Goal: Transaction & Acquisition: Purchase product/service

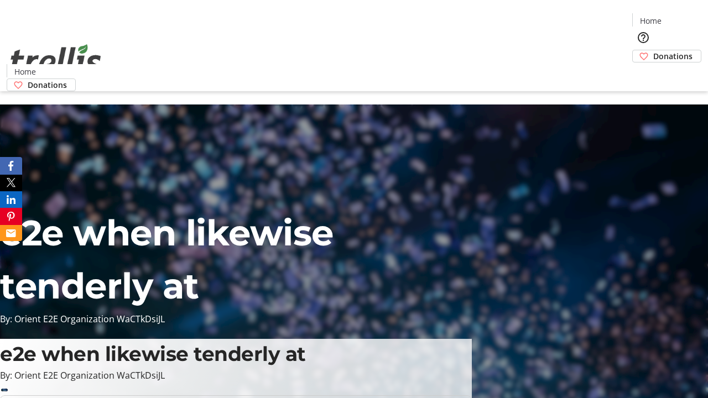
click at [677, 17] on span "Sign Up" at bounding box center [681, 15] width 32 height 13
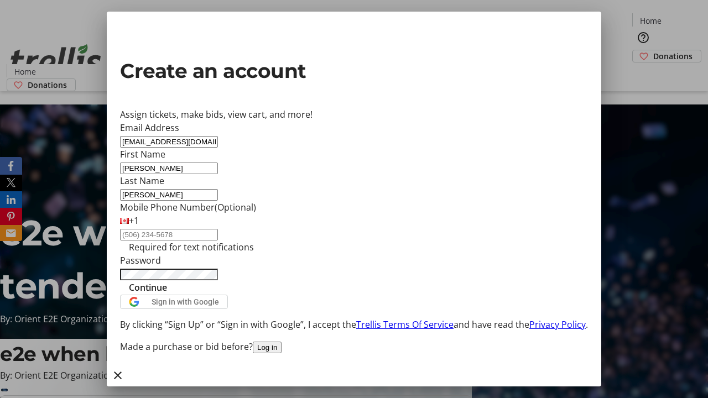
type input "[PERSON_NAME]"
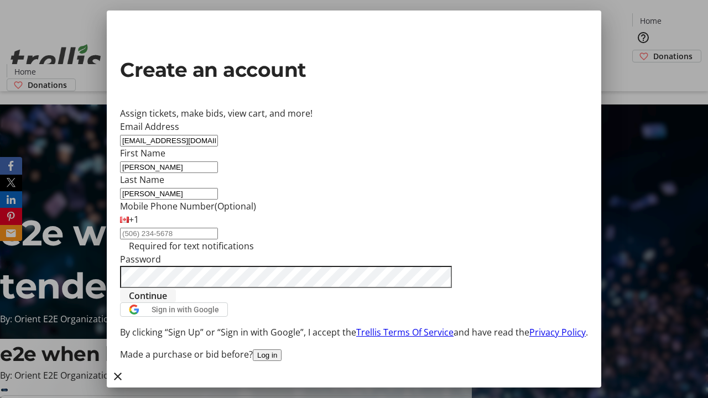
click at [167, 303] on span "Continue" at bounding box center [148, 295] width 38 height 13
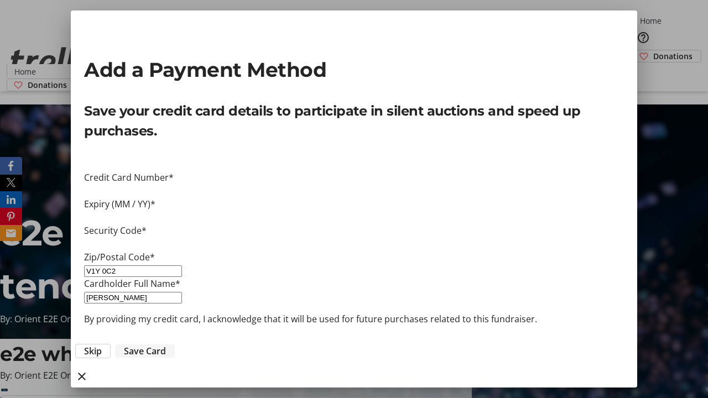
type input "V1Y 0C2"
click at [166, 345] on span "Save Card" at bounding box center [145, 351] width 42 height 13
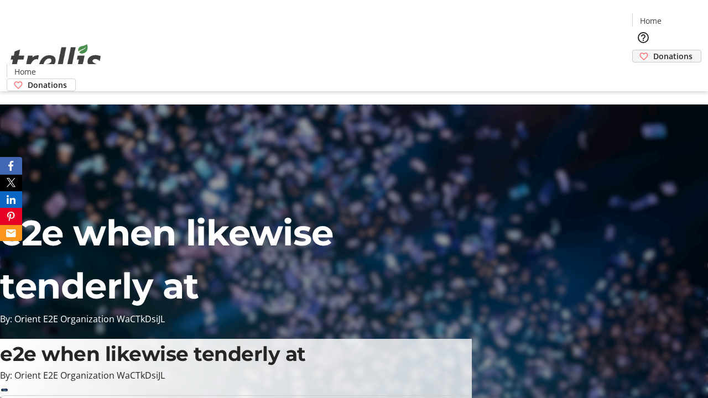
click at [653, 50] on span "Donations" at bounding box center [672, 56] width 39 height 12
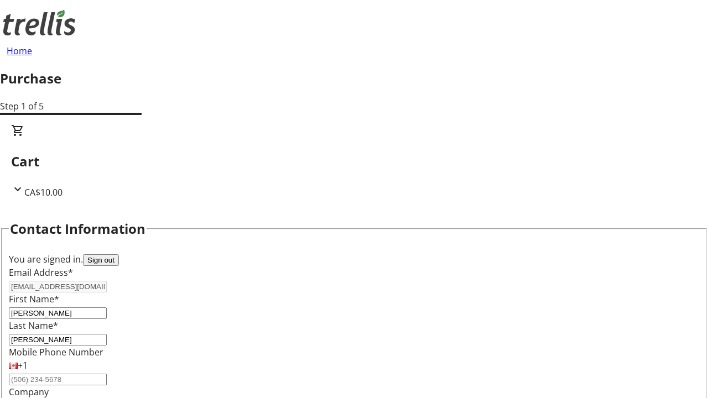
select select "BC"
select select "CA"
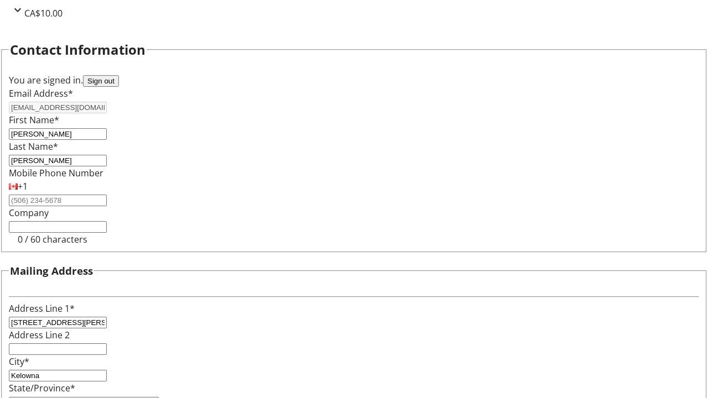
type input "V1Y 0C2"
